Goal: Check status: Check status

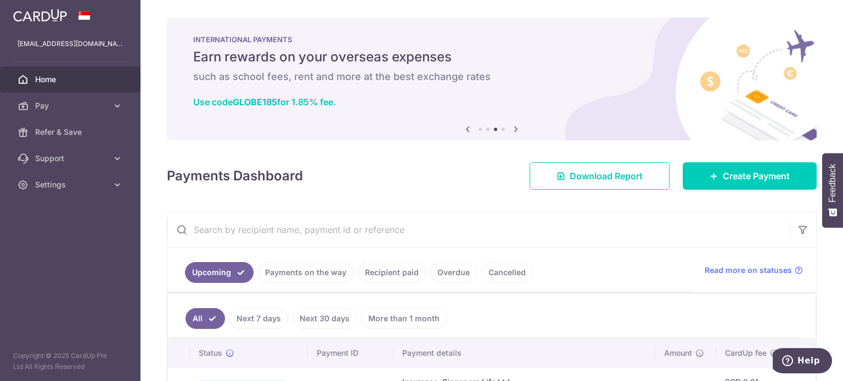
scroll to position [0, 48]
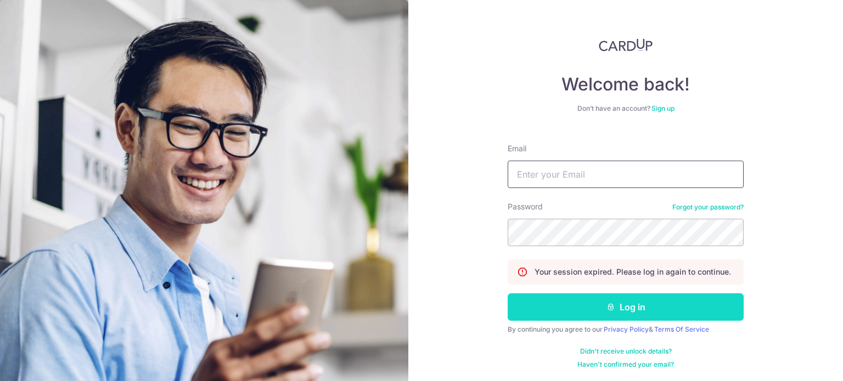
type input "[EMAIL_ADDRESS][DOMAIN_NAME]"
click at [609, 313] on button "Log in" at bounding box center [625, 306] width 236 height 27
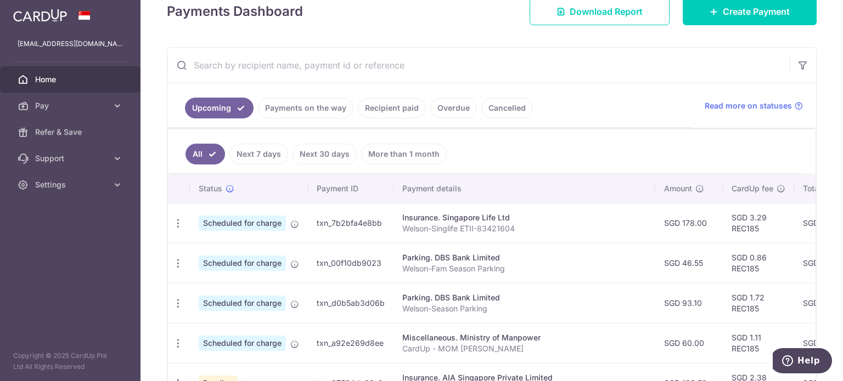
click at [299, 108] on link "Payments on the way" at bounding box center [305, 108] width 95 height 21
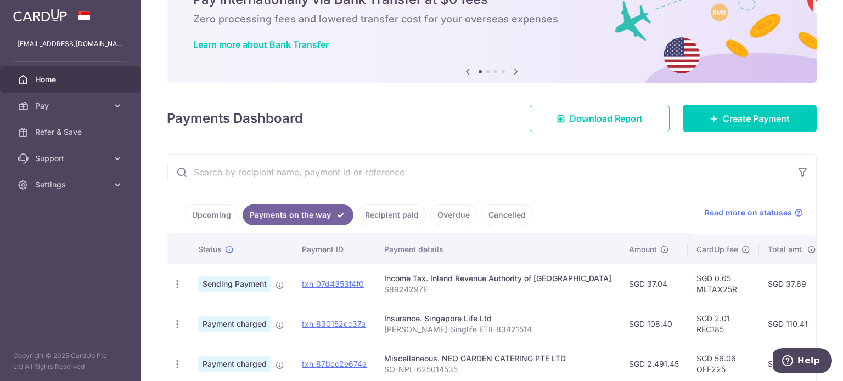
scroll to position [117, 0]
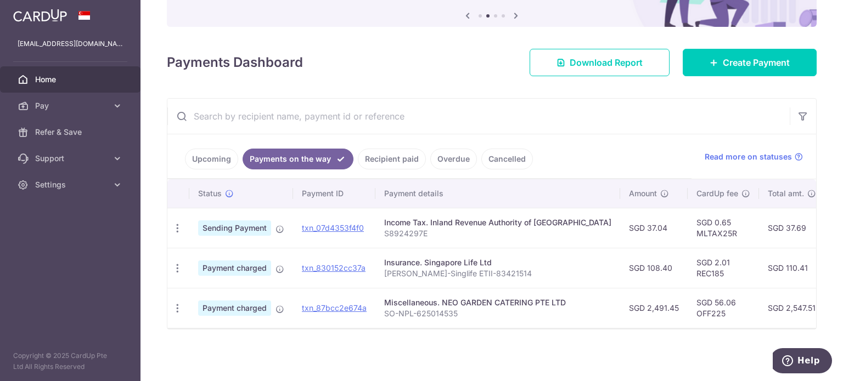
click at [224, 153] on link "Upcoming" at bounding box center [211, 159] width 53 height 21
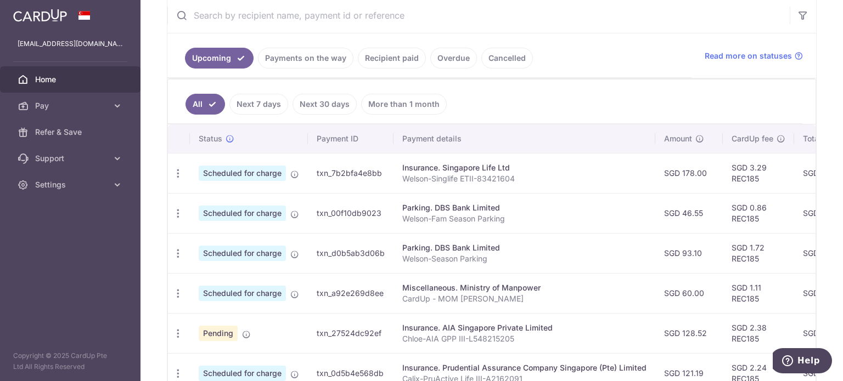
scroll to position [274, 0]
